Goal: Information Seeking & Learning: Learn about a topic

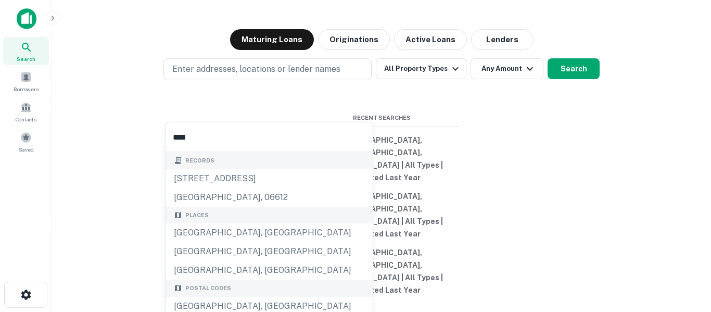
type input "*****"
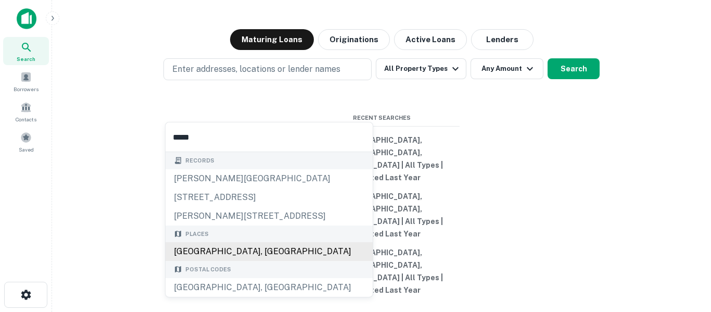
click at [282, 253] on div "[GEOGRAPHIC_DATA], [GEOGRAPHIC_DATA]" at bounding box center [269, 251] width 207 height 19
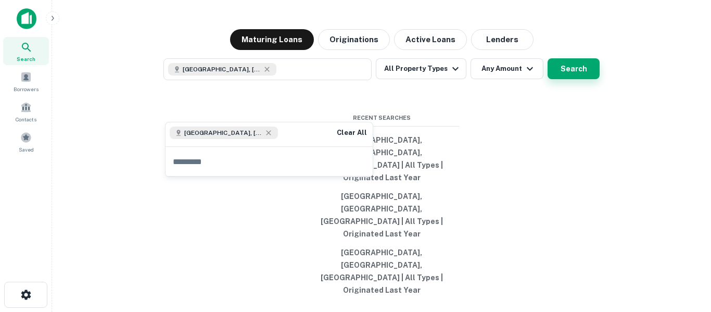
click at [583, 79] on button "Search" at bounding box center [574, 68] width 52 height 21
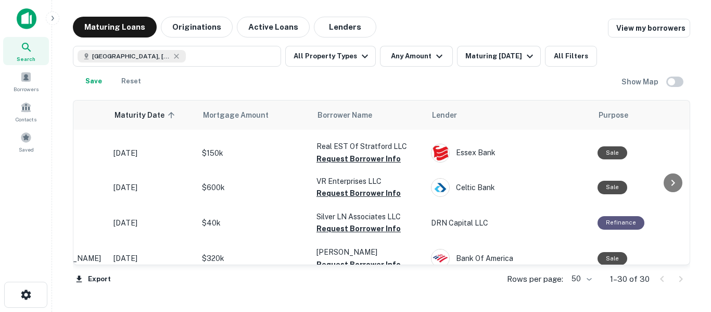
scroll to position [40, 0]
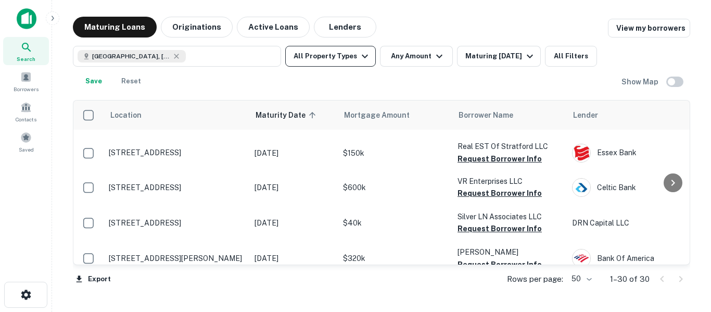
click at [355, 56] on button "All Property Types" at bounding box center [330, 56] width 91 height 21
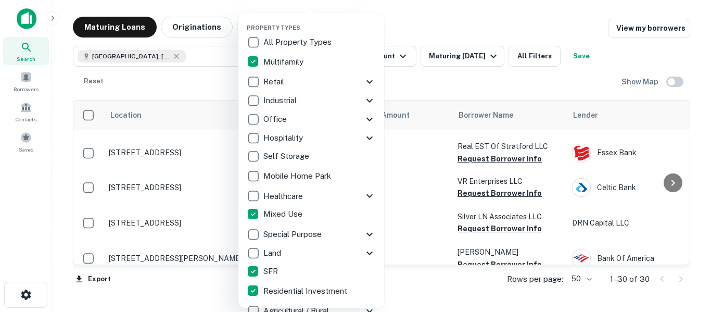
click at [463, 30] on div at bounding box center [355, 156] width 711 height 312
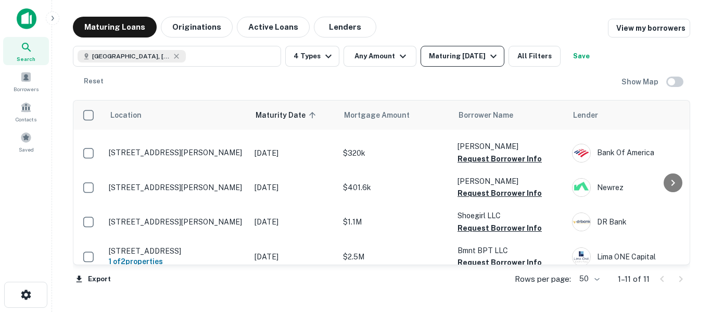
click at [475, 58] on div "Maturing [DATE]" at bounding box center [464, 56] width 71 height 12
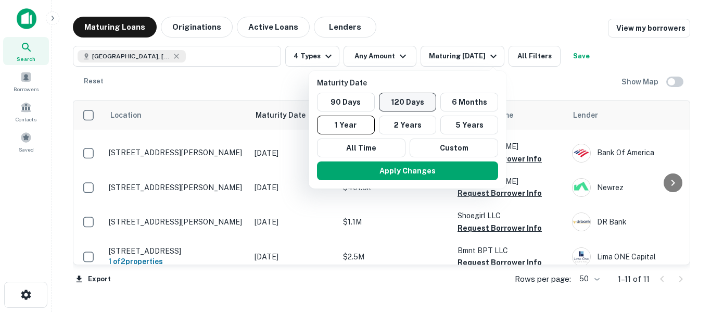
click at [413, 99] on button "120 Days" at bounding box center [408, 102] width 58 height 19
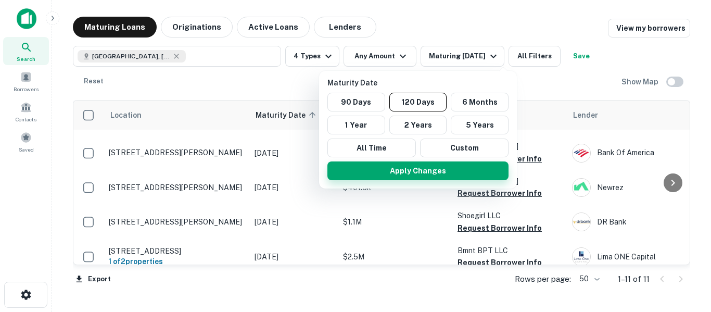
click at [426, 177] on button "Apply Changes" at bounding box center [418, 170] width 181 height 19
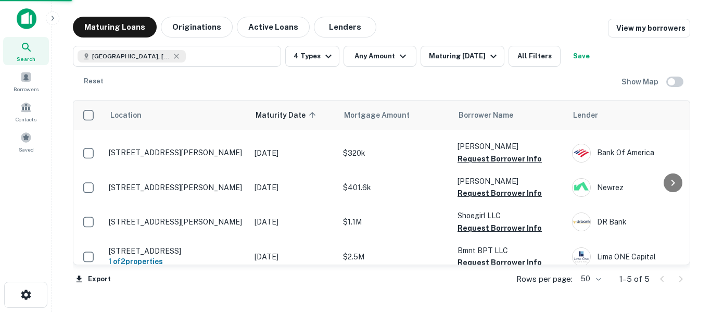
scroll to position [38, 0]
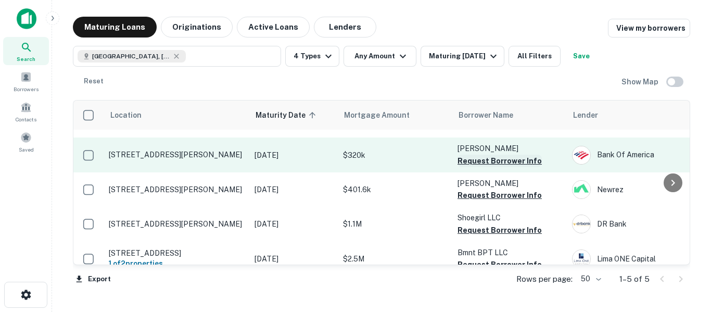
click at [512, 155] on button "Request Borrower Info" at bounding box center [500, 161] width 84 height 12
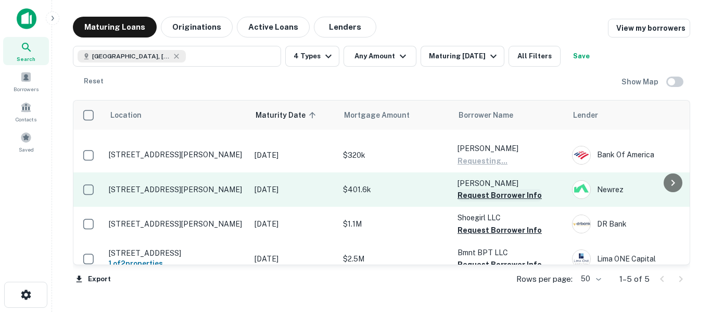
click at [525, 189] on button "Request Borrower Info" at bounding box center [500, 195] width 84 height 12
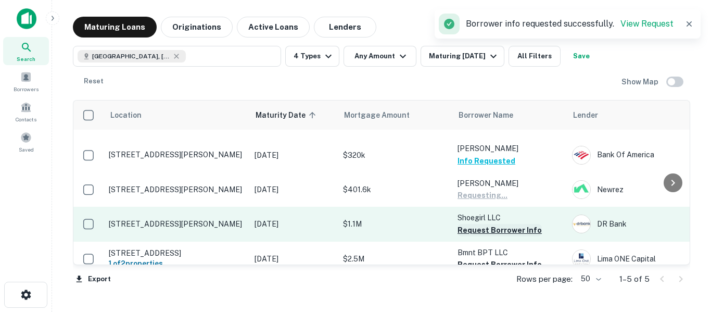
click at [520, 224] on button "Request Borrower Info" at bounding box center [500, 230] width 84 height 12
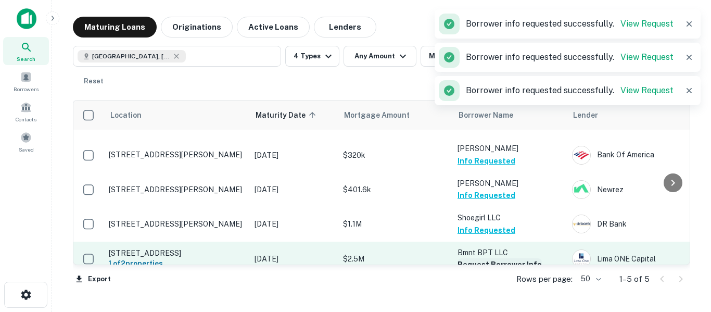
click at [514, 258] on button "Request Borrower Info" at bounding box center [500, 264] width 84 height 12
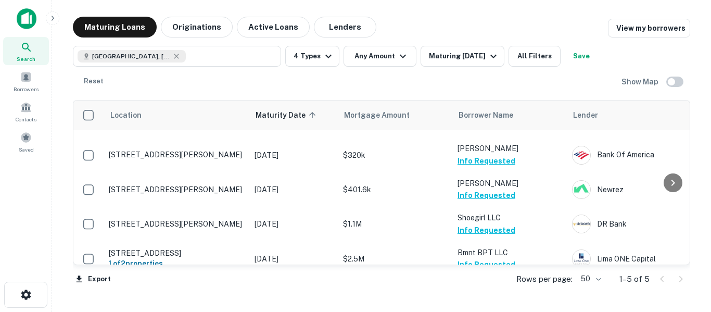
click at [595, 60] on button "Save" at bounding box center [581, 56] width 33 height 21
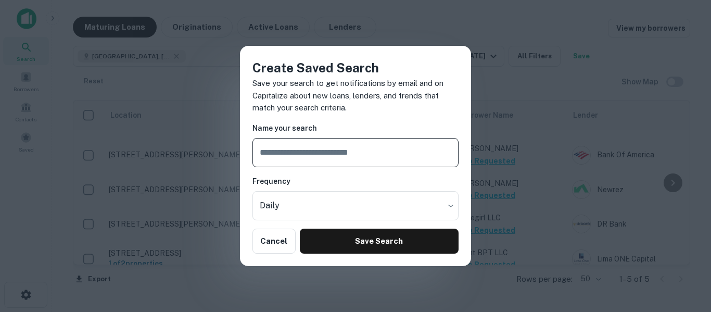
type input "*"
type input "**********"
click at [400, 207] on body "Search Borrowers Contacts Saved Maturing Loans Originations Active Loans Lender…" at bounding box center [355, 156] width 711 height 312
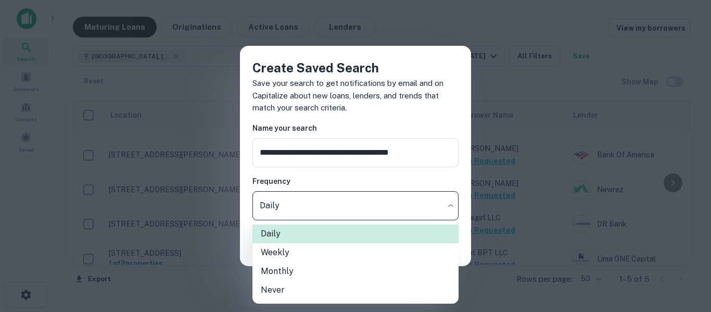
click at [359, 251] on li "Weekly" at bounding box center [356, 252] width 206 height 19
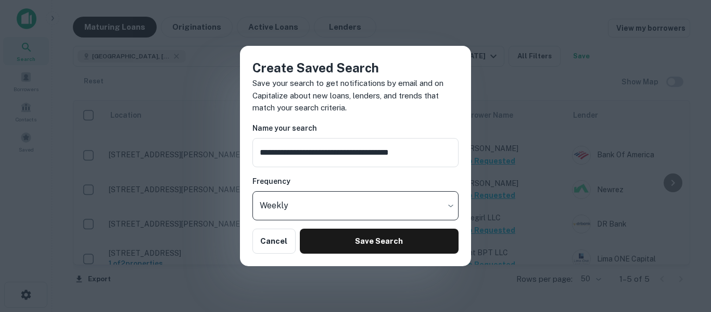
type input "******"
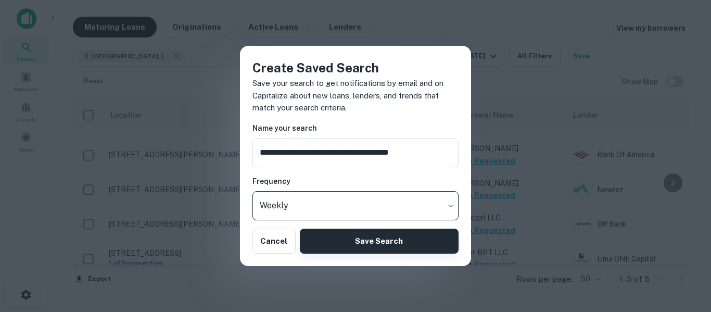
click at [373, 249] on button "Save Search" at bounding box center [379, 241] width 159 height 25
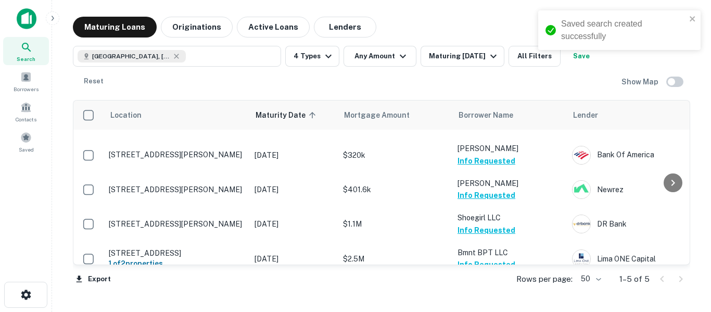
click at [27, 49] on icon at bounding box center [26, 47] width 12 height 12
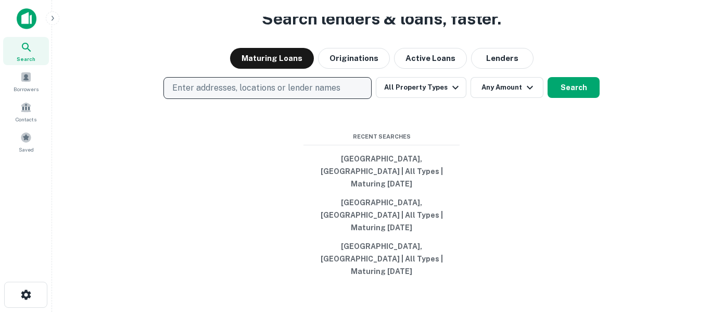
click at [321, 94] on p "Enter addresses, locations or lender names" at bounding box center [256, 88] width 168 height 12
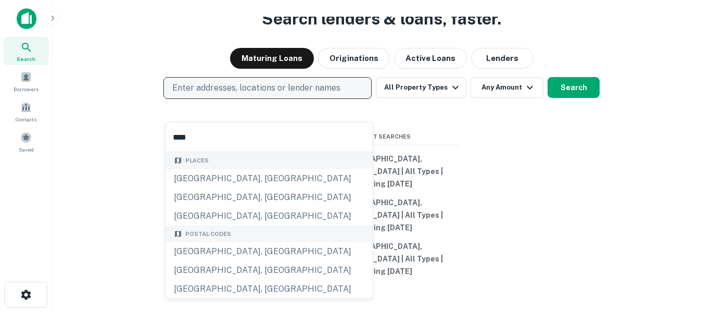
type input "*****"
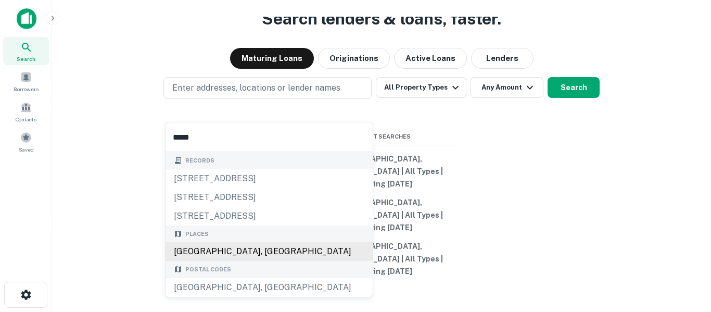
click at [250, 252] on div "[GEOGRAPHIC_DATA], [GEOGRAPHIC_DATA]" at bounding box center [269, 251] width 207 height 19
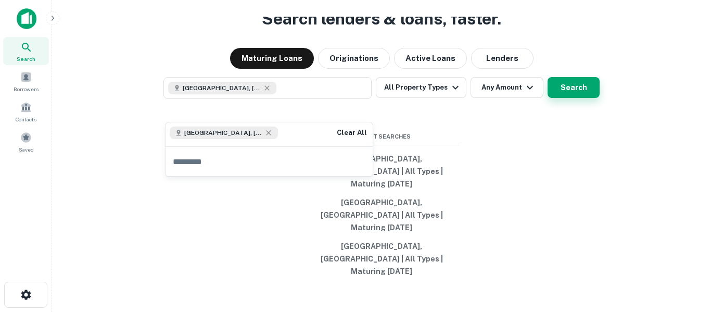
click at [579, 98] on button "Search" at bounding box center [574, 87] width 52 height 21
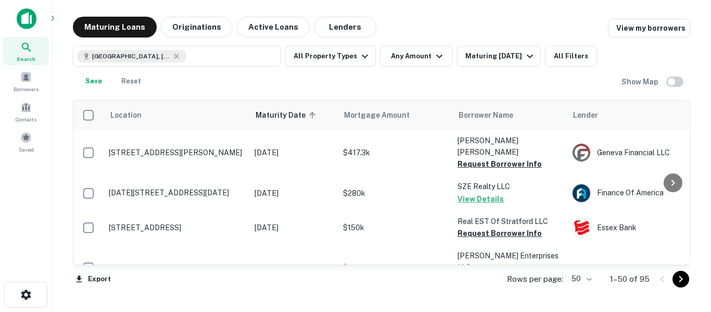
scroll to position [38, 0]
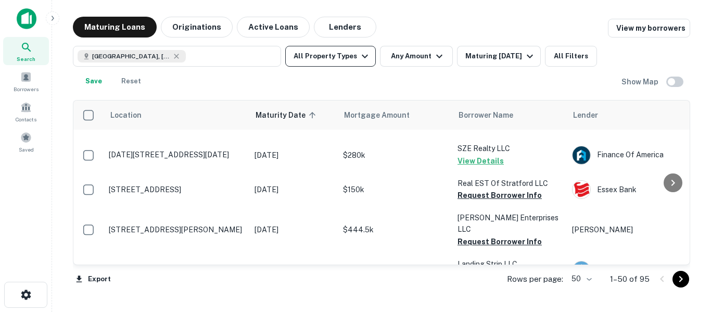
click at [365, 54] on icon "button" at bounding box center [365, 56] width 12 height 12
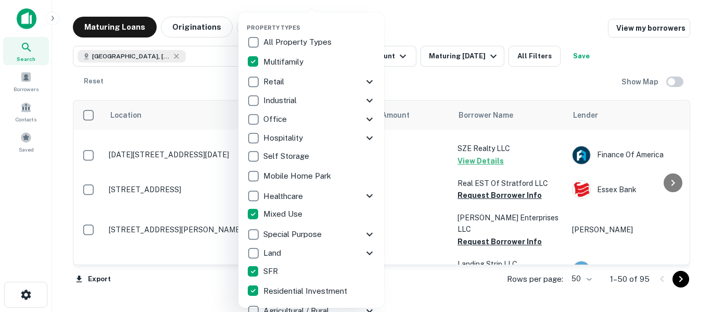
click at [452, 23] on div at bounding box center [355, 156] width 711 height 312
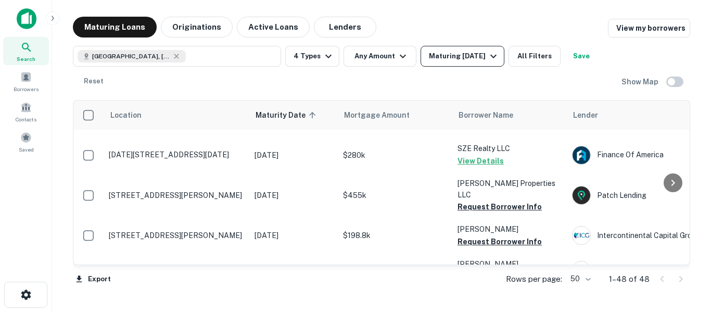
click at [476, 59] on div "Maturing [DATE]" at bounding box center [464, 56] width 71 height 12
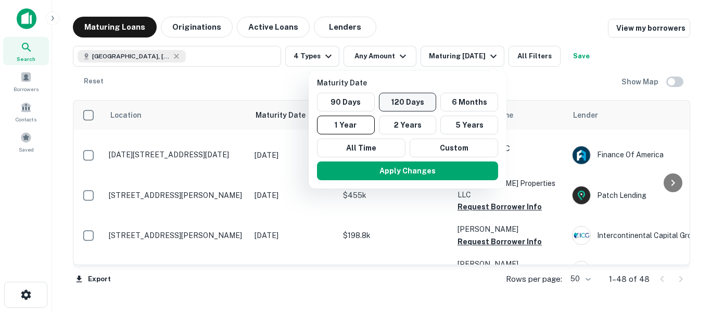
click at [413, 101] on button "120 Days" at bounding box center [408, 102] width 58 height 19
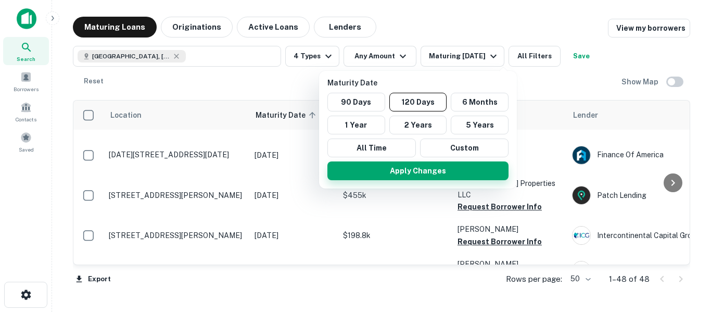
click at [427, 175] on button "Apply Changes" at bounding box center [418, 170] width 181 height 19
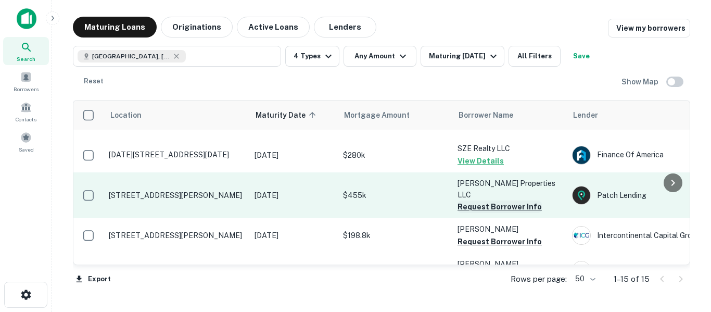
click at [522, 200] on button "Request Borrower Info" at bounding box center [500, 206] width 84 height 12
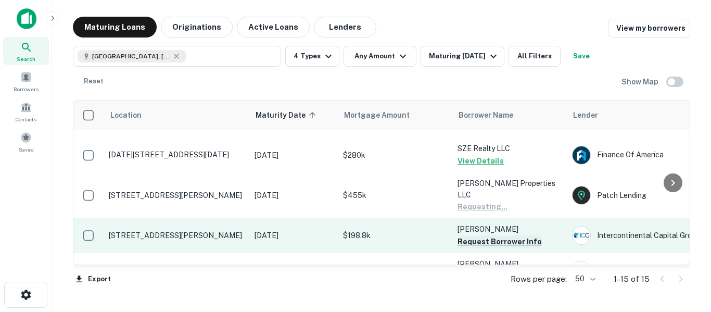
click at [521, 235] on button "Request Borrower Info" at bounding box center [500, 241] width 84 height 12
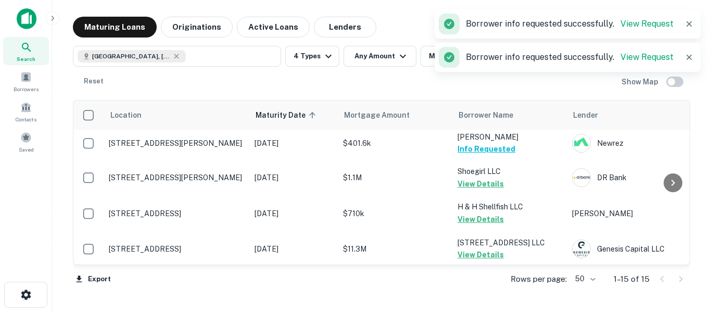
scroll to position [200, 0]
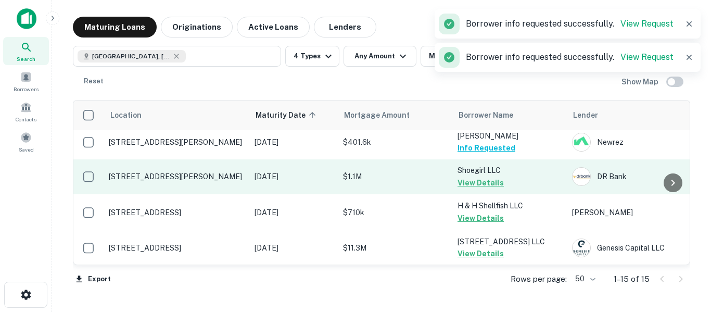
click at [499, 177] on button "View Details" at bounding box center [481, 183] width 46 height 12
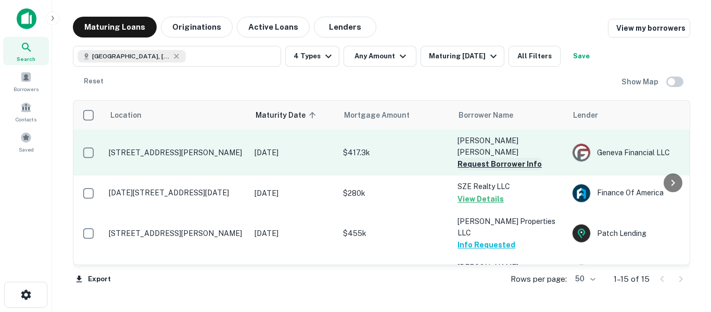
click at [518, 159] on button "Request Borrower Info" at bounding box center [500, 164] width 84 height 12
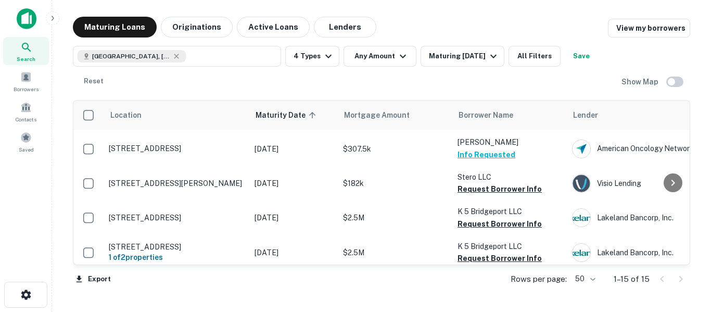
scroll to position [385, 0]
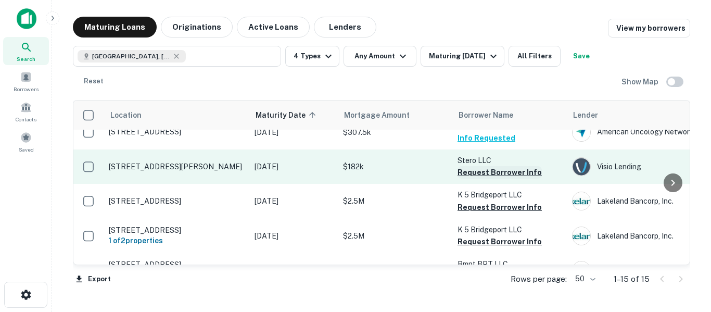
click at [516, 166] on button "Request Borrower Info" at bounding box center [500, 172] width 84 height 12
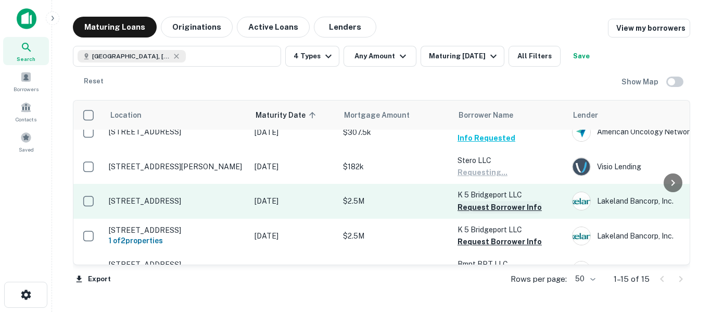
click at [514, 201] on button "Request Borrower Info" at bounding box center [500, 207] width 84 height 12
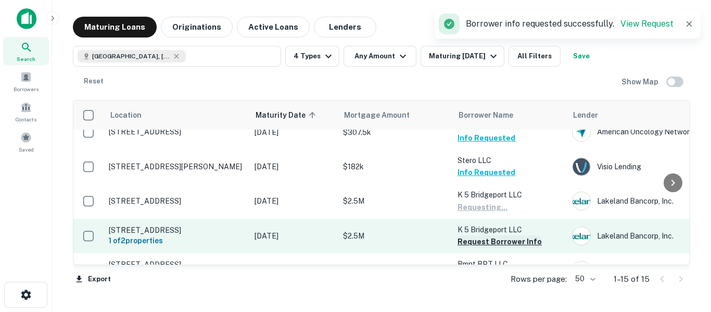
click at [509, 235] on button "Request Borrower Info" at bounding box center [500, 241] width 84 height 12
